Goal: Task Accomplishment & Management: Complete application form

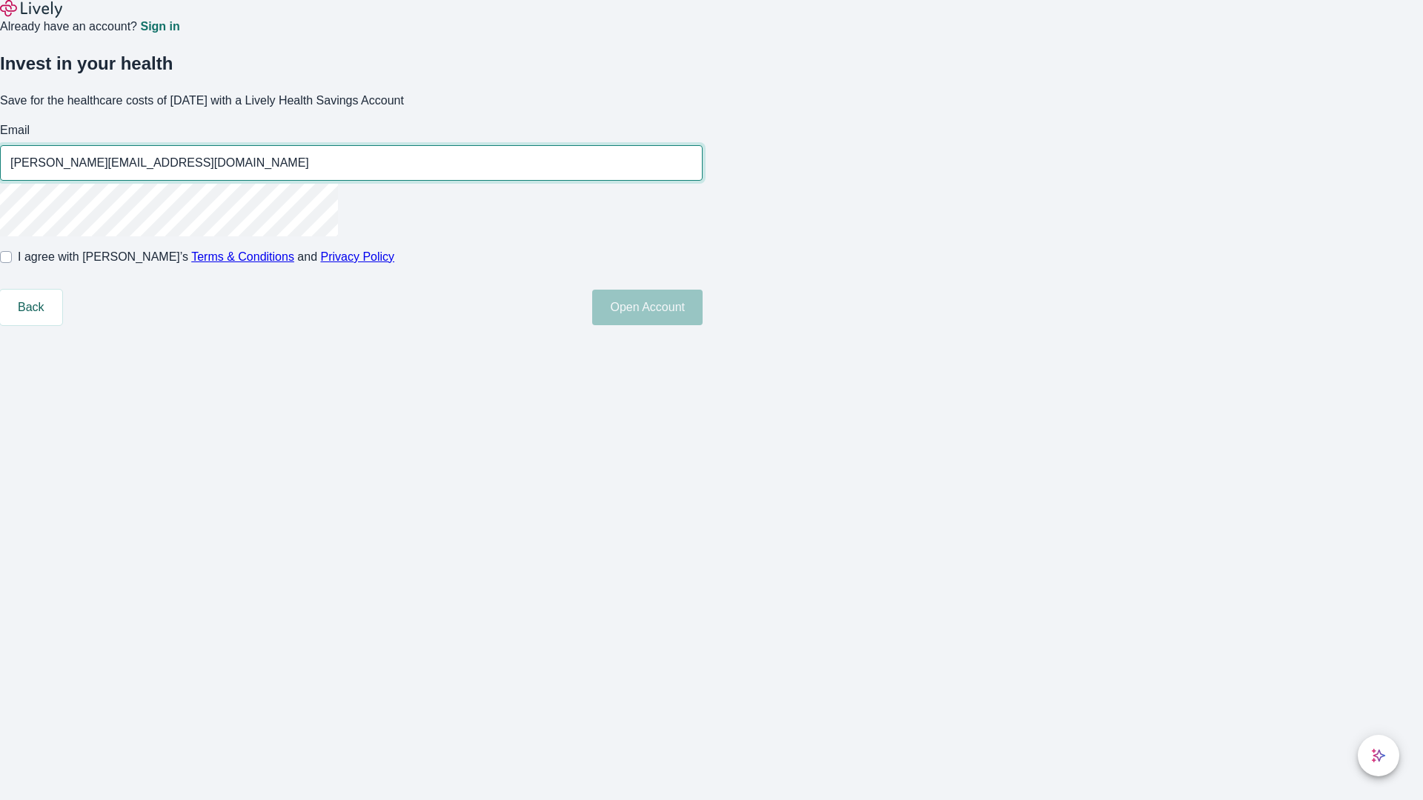
type input "Eileen.Grady250811051848@gmail.com"
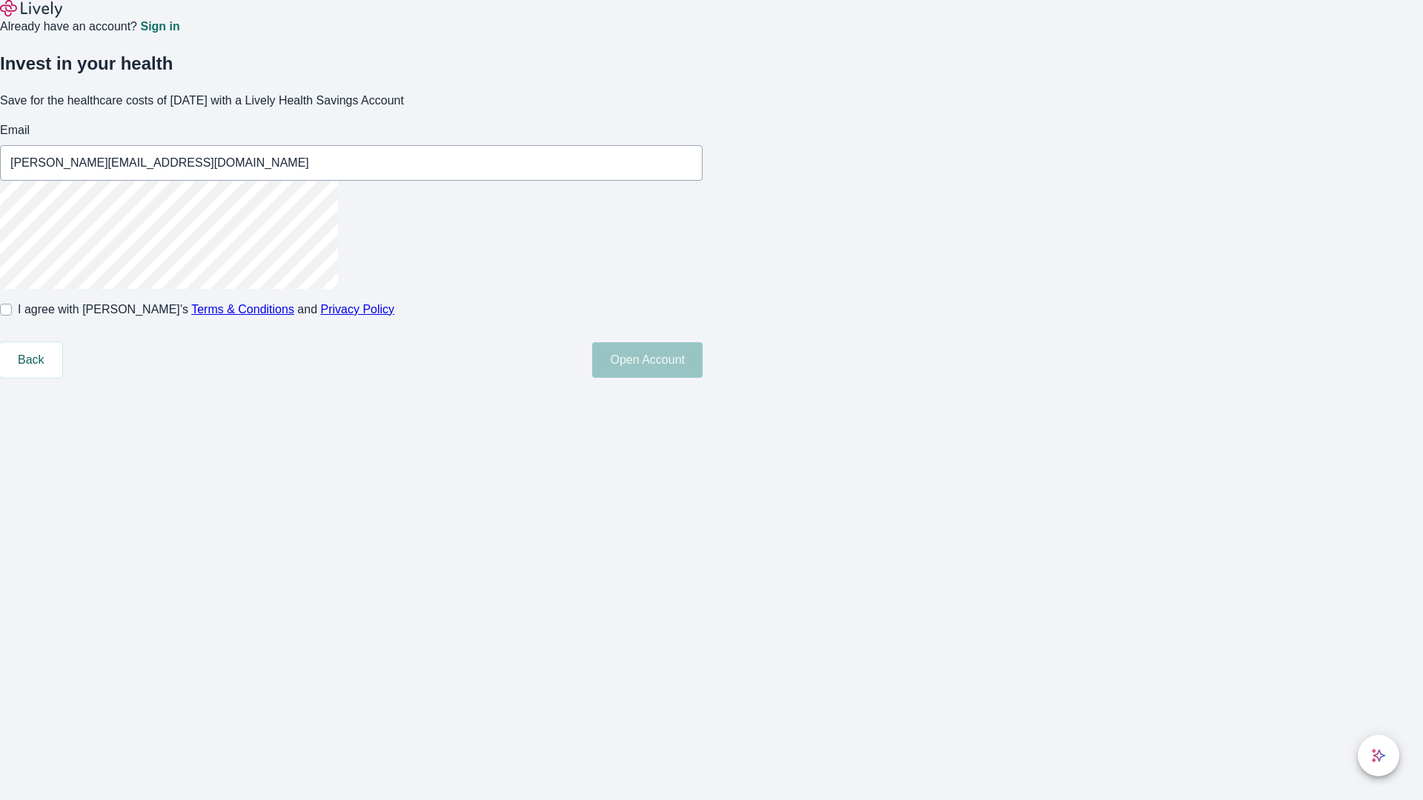
click at [12, 316] on input "I agree with Lively’s Terms & Conditions and Privacy Policy" at bounding box center [6, 310] width 12 height 12
checkbox input "true"
click at [702, 378] on button "Open Account" at bounding box center [647, 360] width 110 height 36
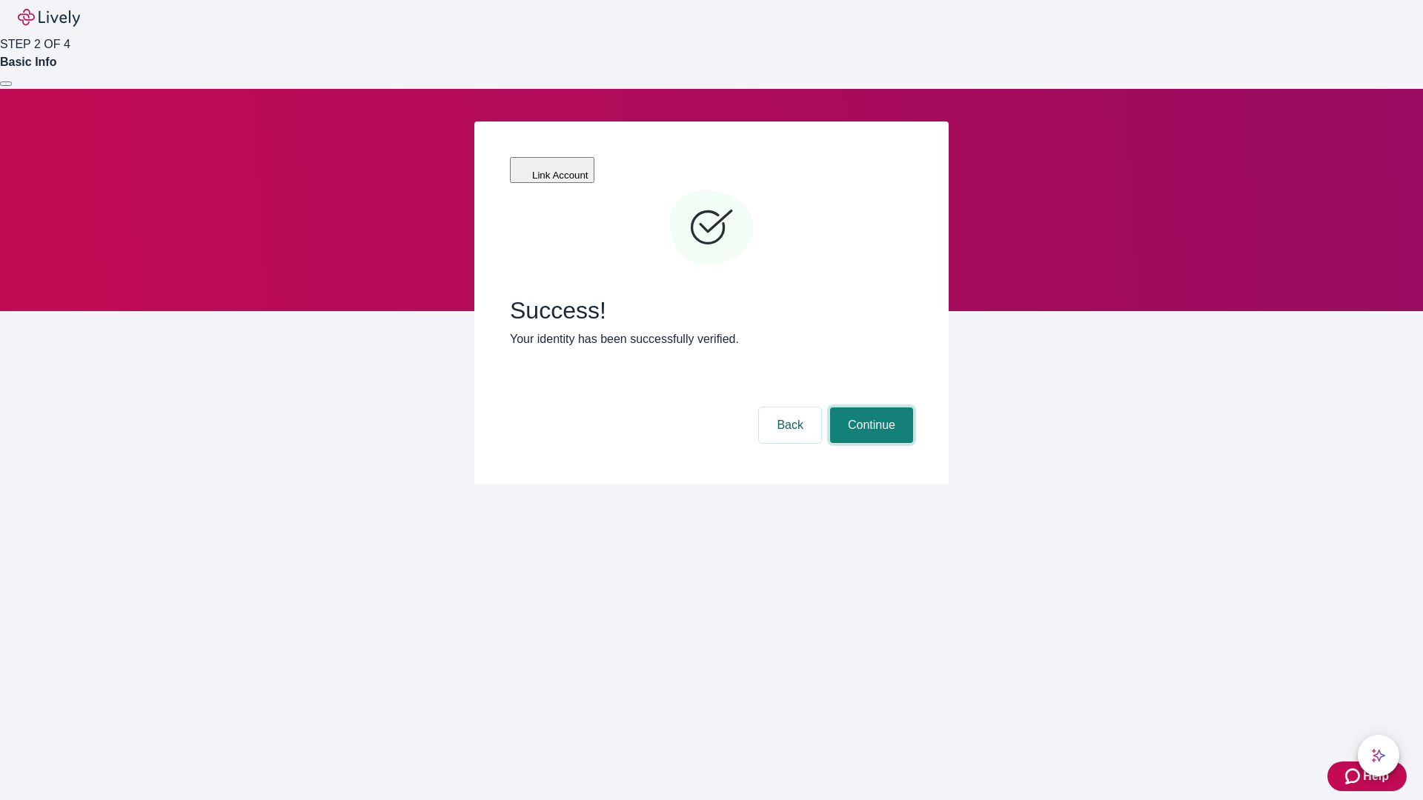
click at [869, 408] on button "Continue" at bounding box center [871, 426] width 83 height 36
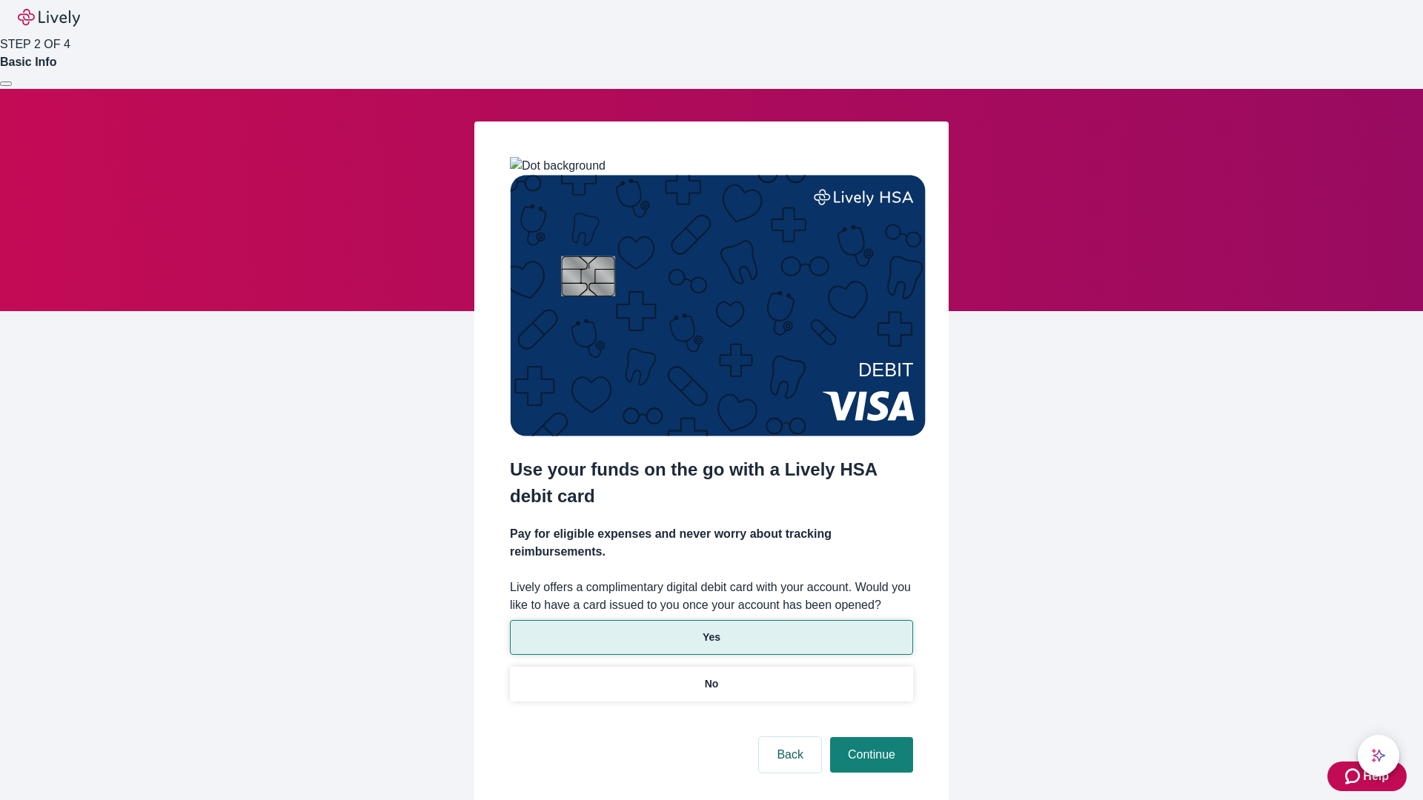
click at [711, 630] on p "Yes" at bounding box center [711, 638] width 18 height 16
click at [869, 737] on button "Continue" at bounding box center [871, 755] width 83 height 36
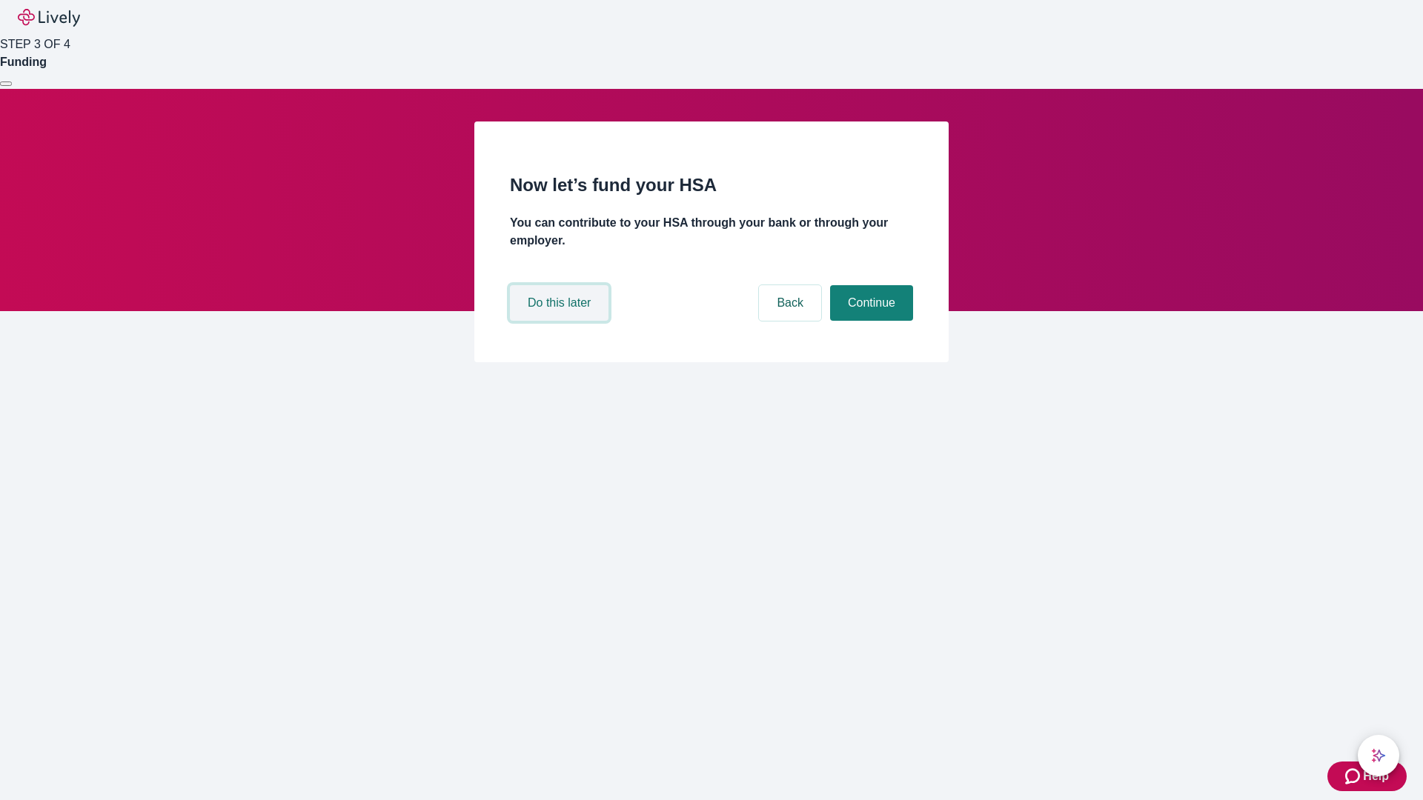
click at [561, 321] on button "Do this later" at bounding box center [559, 303] width 99 height 36
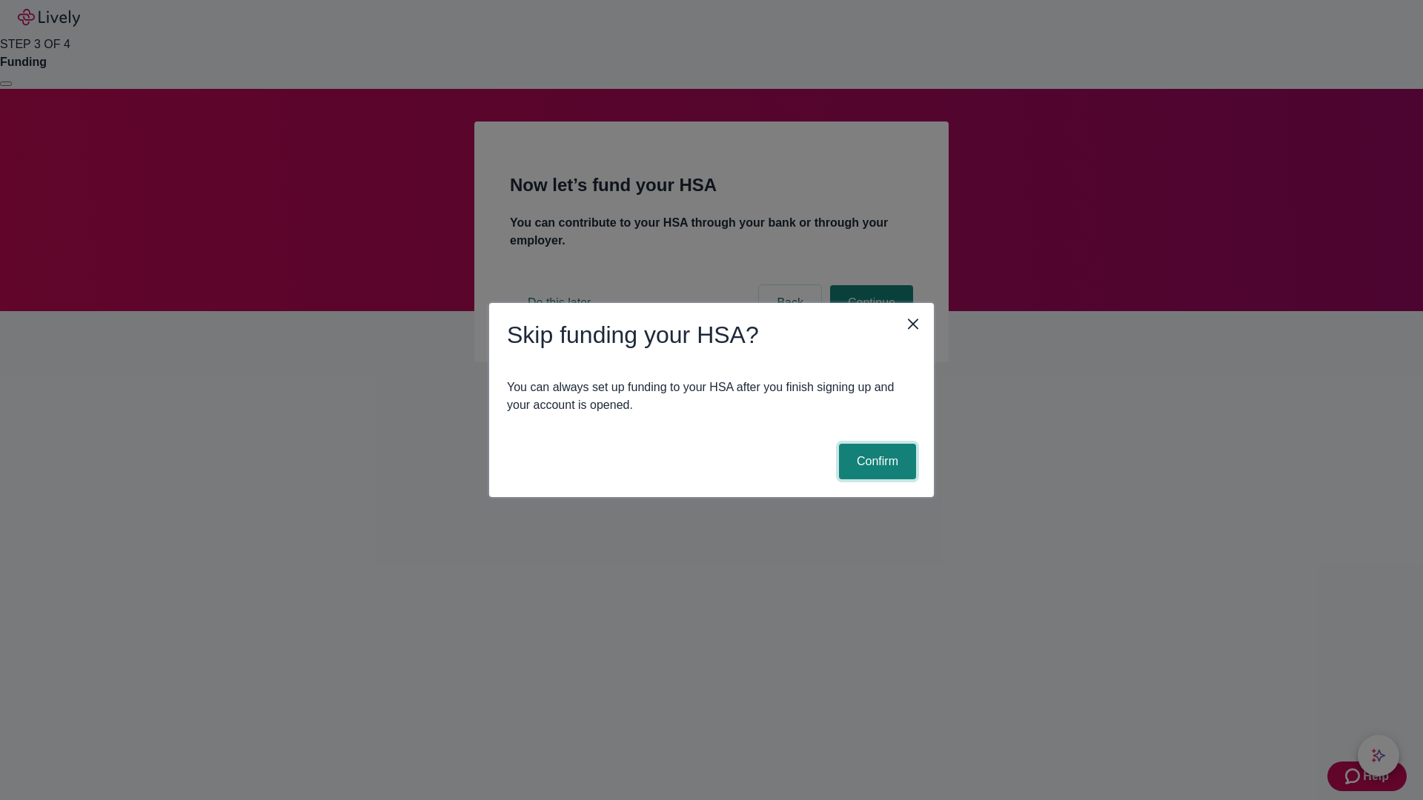
click at [875, 462] on button "Confirm" at bounding box center [877, 462] width 77 height 36
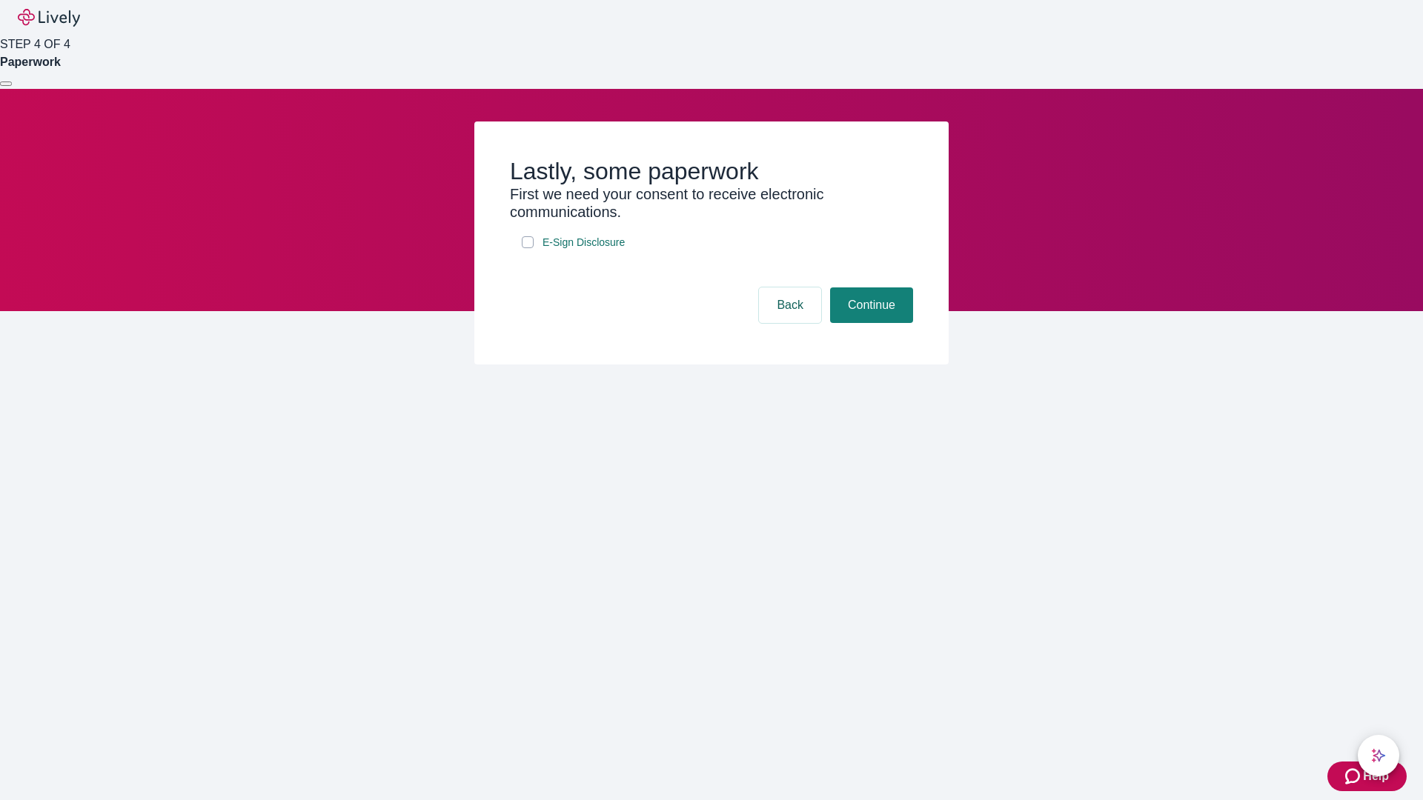
click at [528, 248] on input "E-Sign Disclosure" at bounding box center [528, 242] width 12 height 12
checkbox input "true"
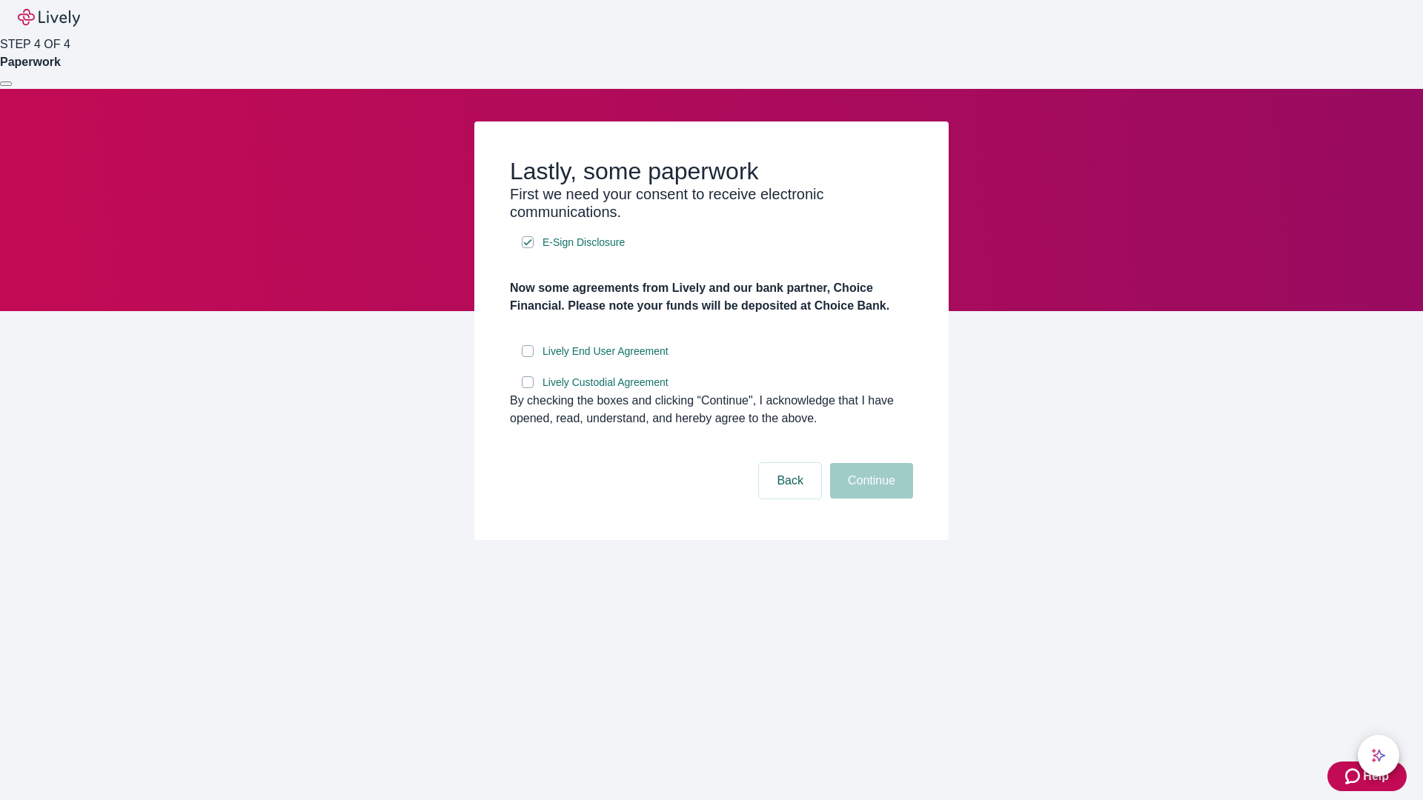
click at [528, 357] on input "Lively End User Agreement" at bounding box center [528, 351] width 12 height 12
checkbox input "true"
click at [528, 388] on input "Lively Custodial Agreement" at bounding box center [528, 382] width 12 height 12
checkbox input "true"
click at [869, 499] on button "Continue" at bounding box center [871, 481] width 83 height 36
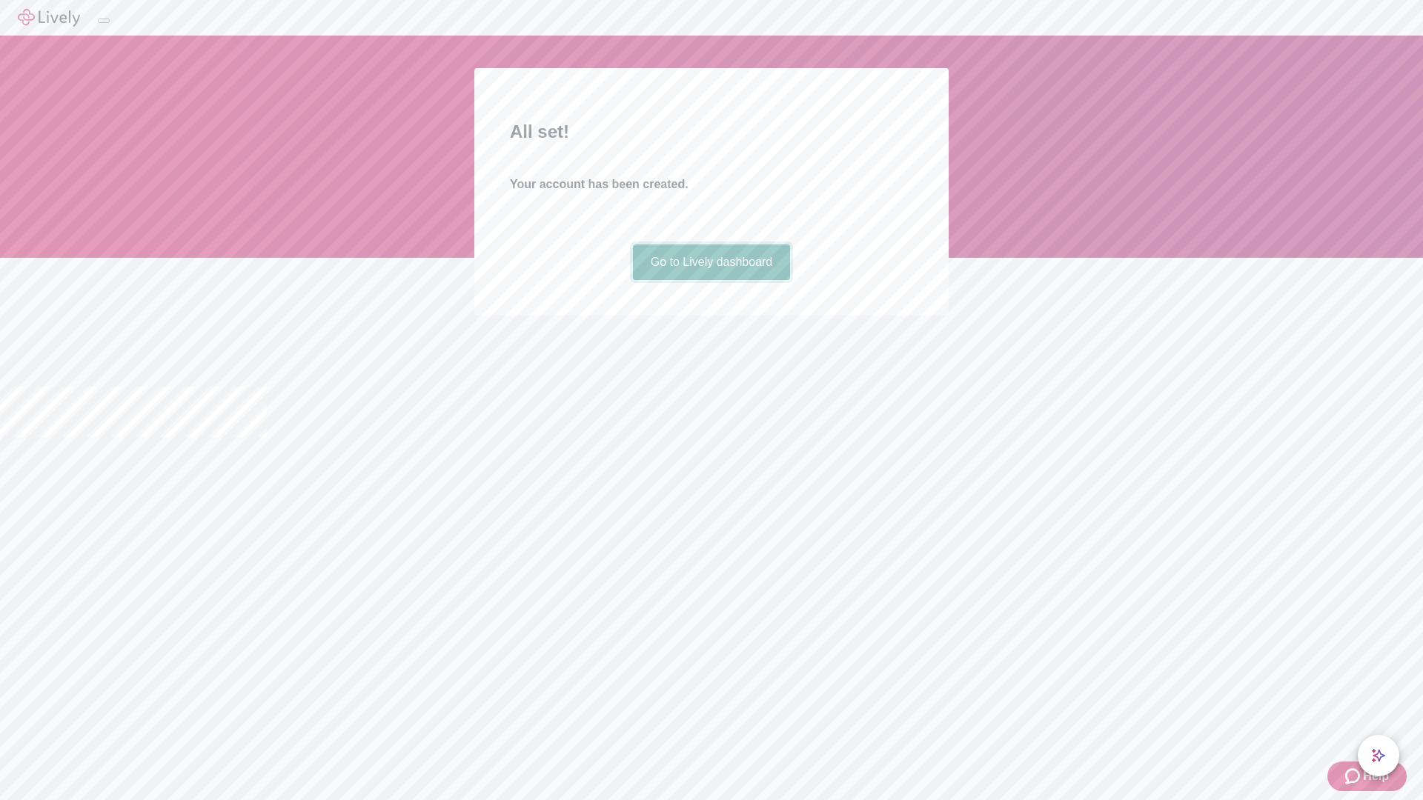
click at [711, 280] on link "Go to Lively dashboard" at bounding box center [712, 263] width 158 height 36
